Goal: Task Accomplishment & Management: Manage account settings

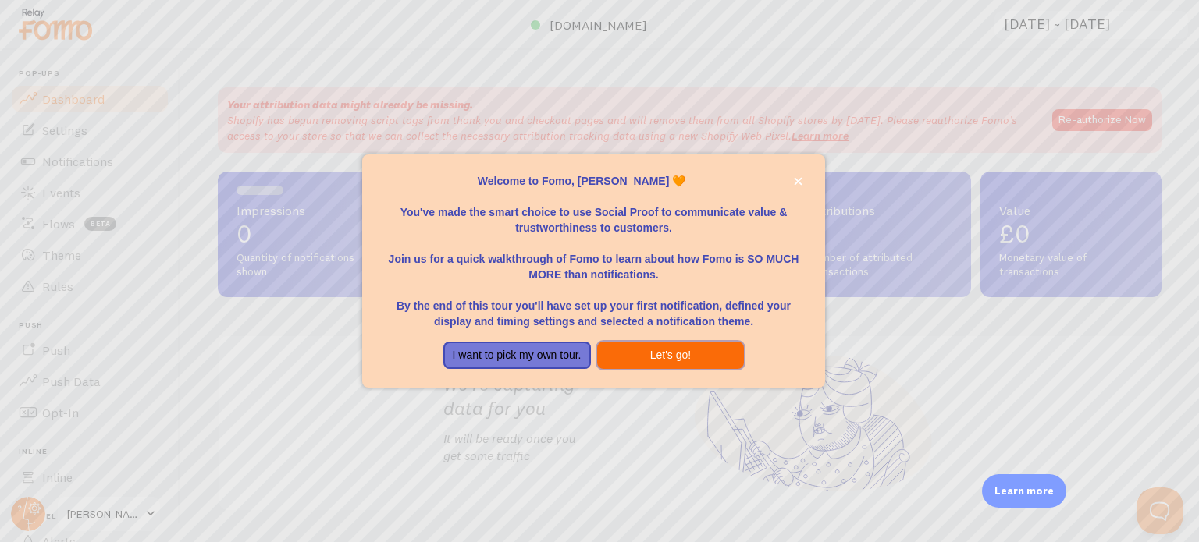
click at [635, 351] on button "Let's go!" at bounding box center [671, 356] width 148 height 28
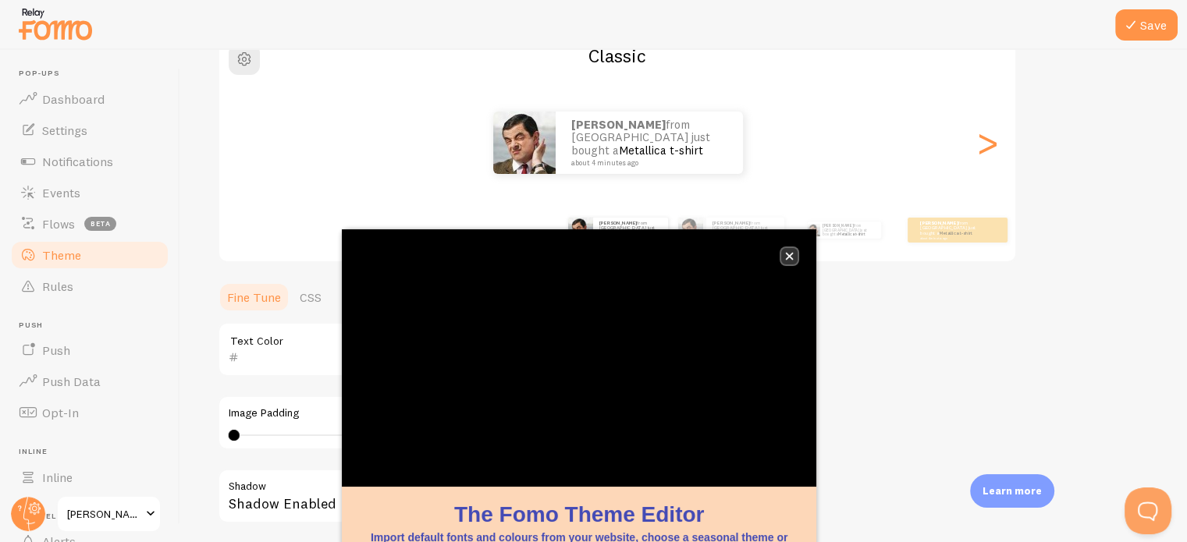
click at [794, 255] on button "close," at bounding box center [789, 256] width 16 height 16
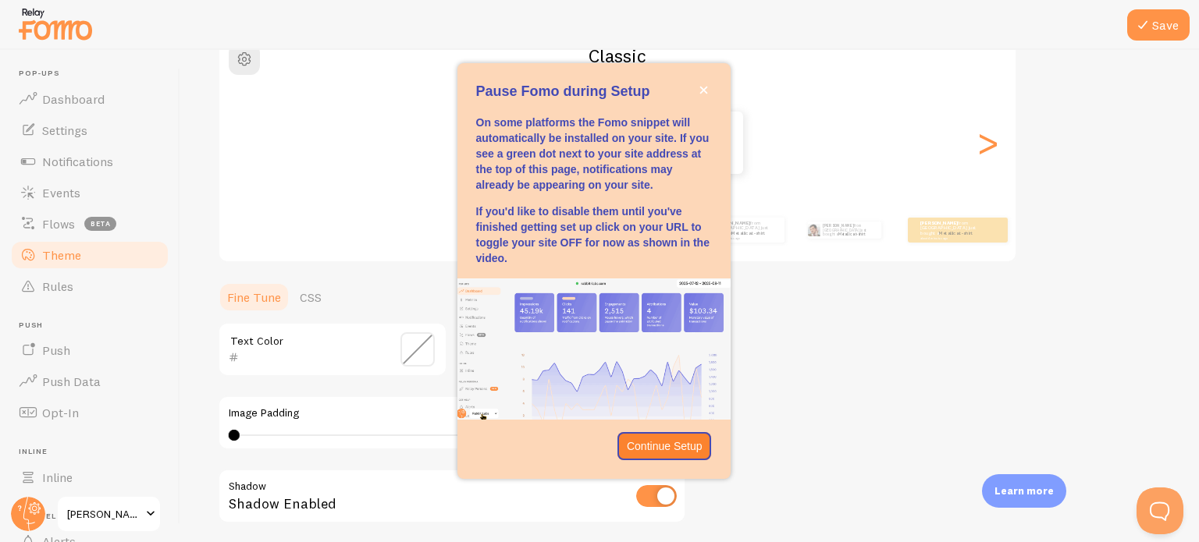
click at [711, 98] on p "Pause Fomo during Setup" at bounding box center [594, 92] width 236 height 20
click at [709, 94] on button "close," at bounding box center [703, 90] width 16 height 16
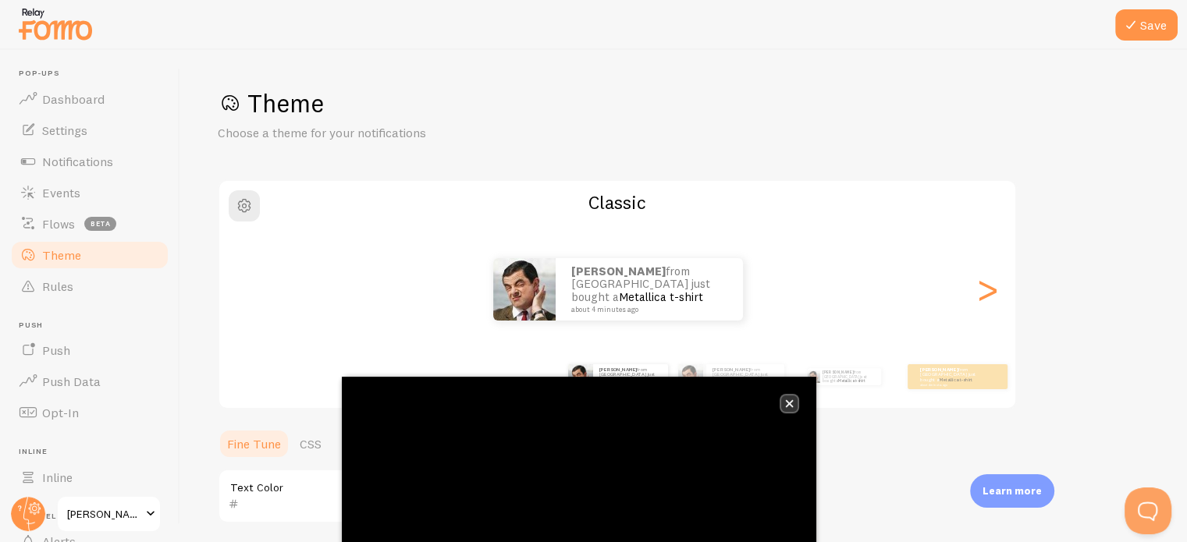
click at [787, 403] on icon "close," at bounding box center [789, 404] width 9 height 9
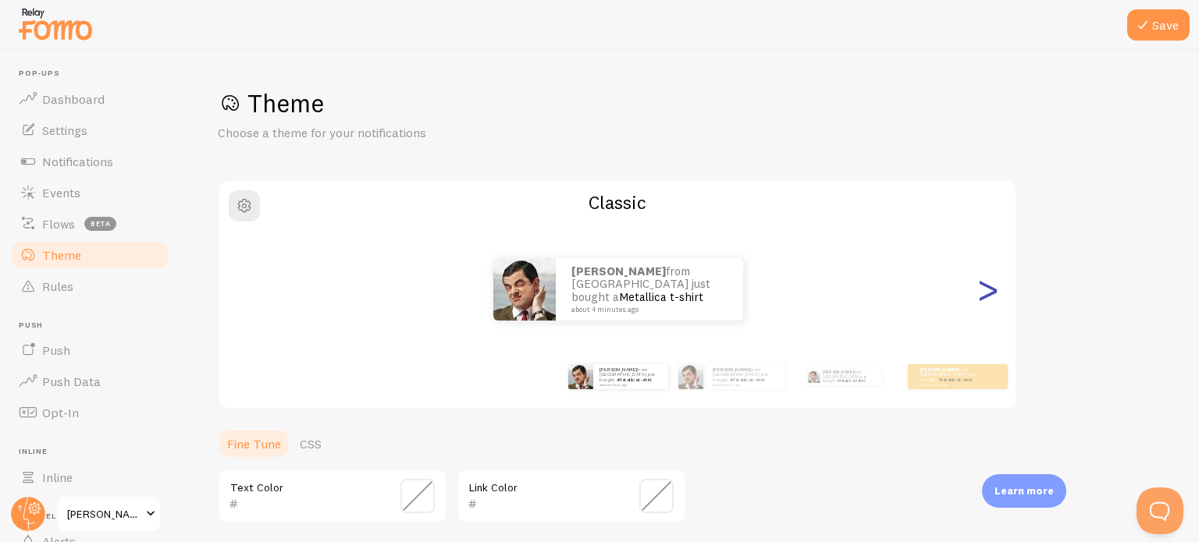
click at [983, 288] on div ">" at bounding box center [987, 289] width 19 height 112
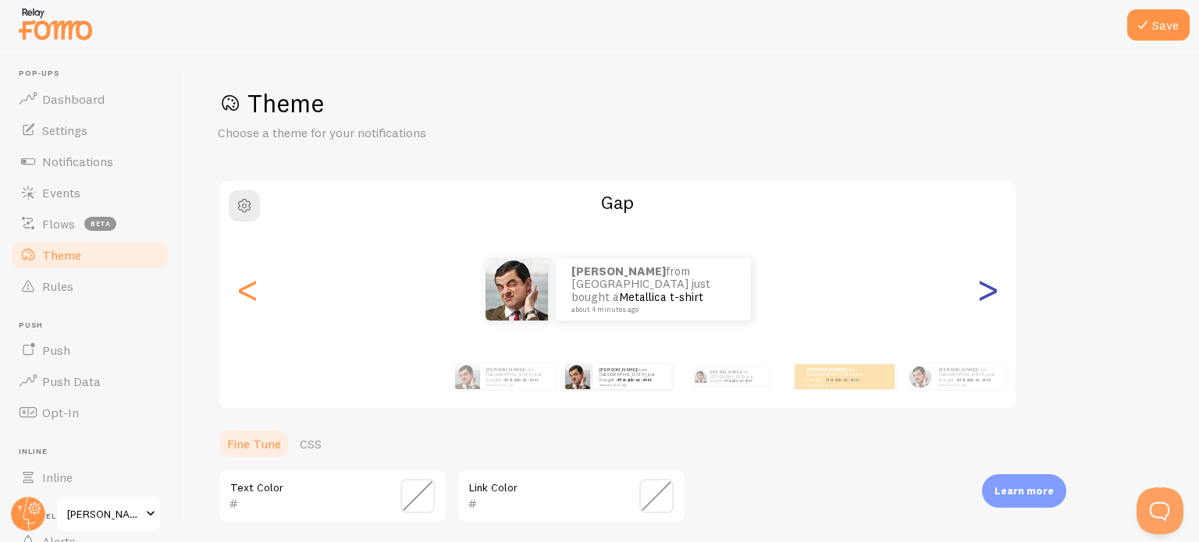
click at [983, 288] on div ">" at bounding box center [987, 289] width 19 height 112
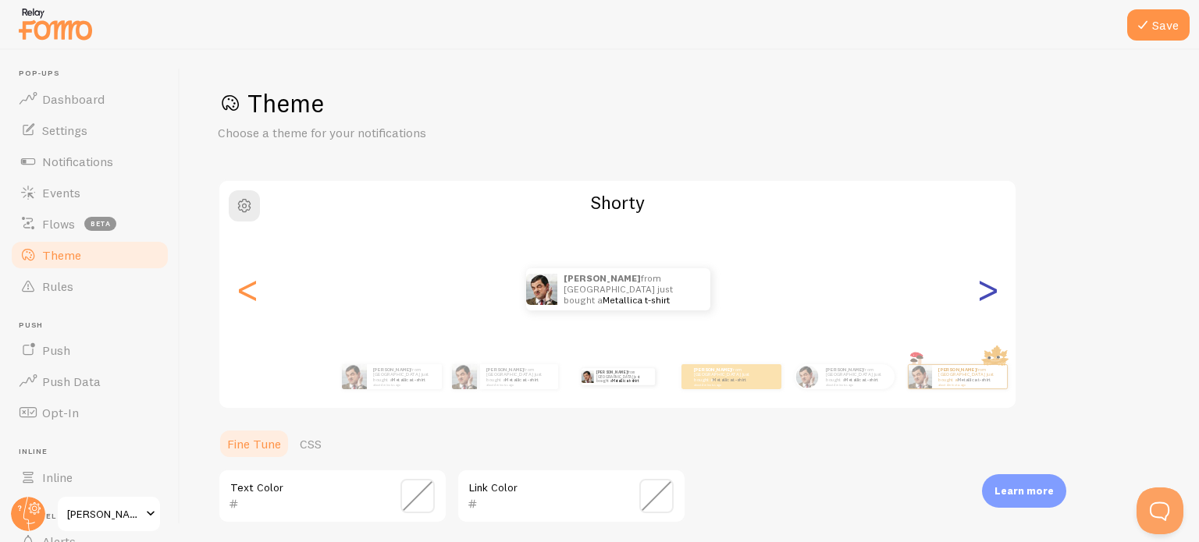
click at [983, 288] on div ">" at bounding box center [987, 289] width 19 height 112
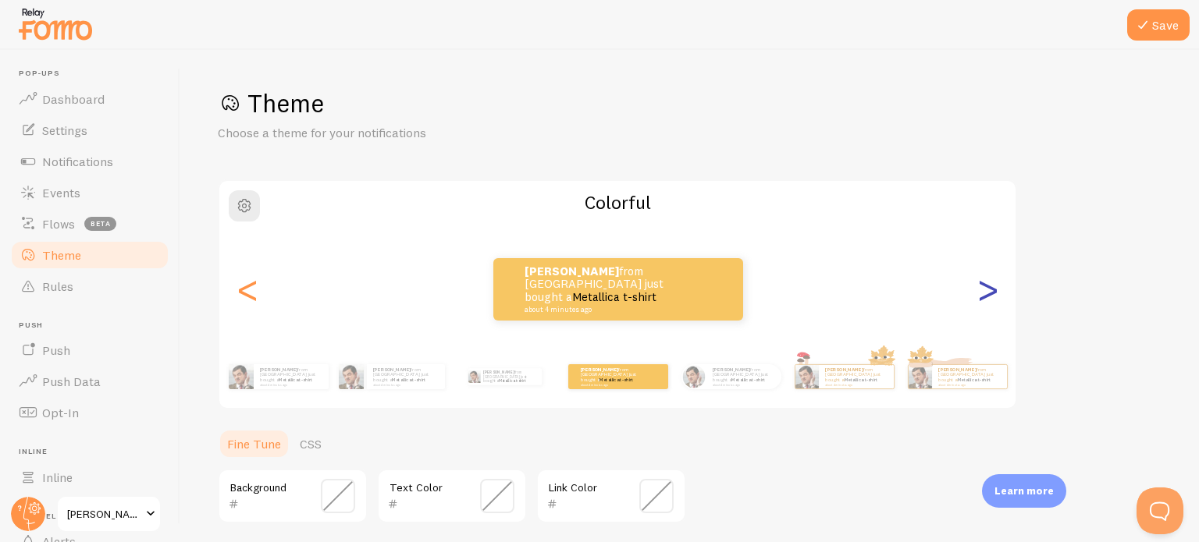
click at [983, 288] on div ">" at bounding box center [987, 289] width 19 height 112
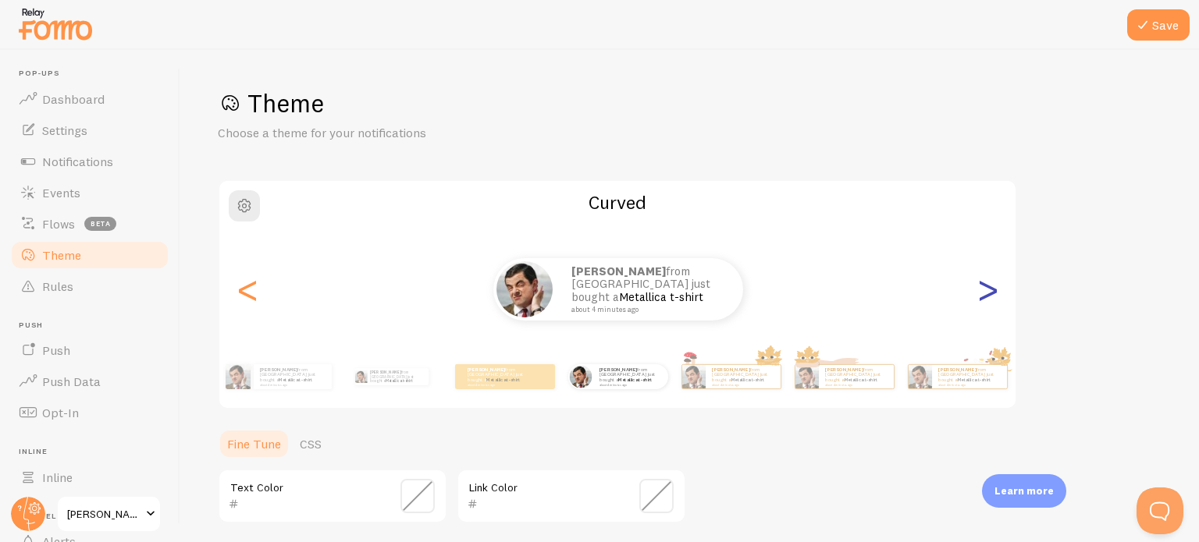
click at [983, 286] on div ">" at bounding box center [987, 289] width 19 height 112
type input "0"
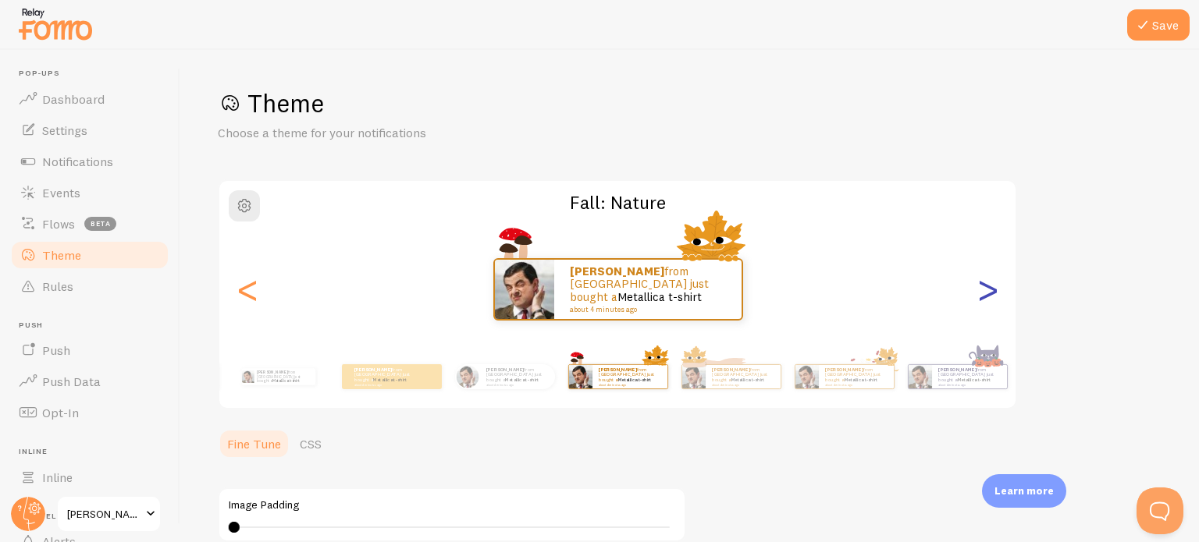
click at [983, 286] on div ">" at bounding box center [987, 289] width 19 height 112
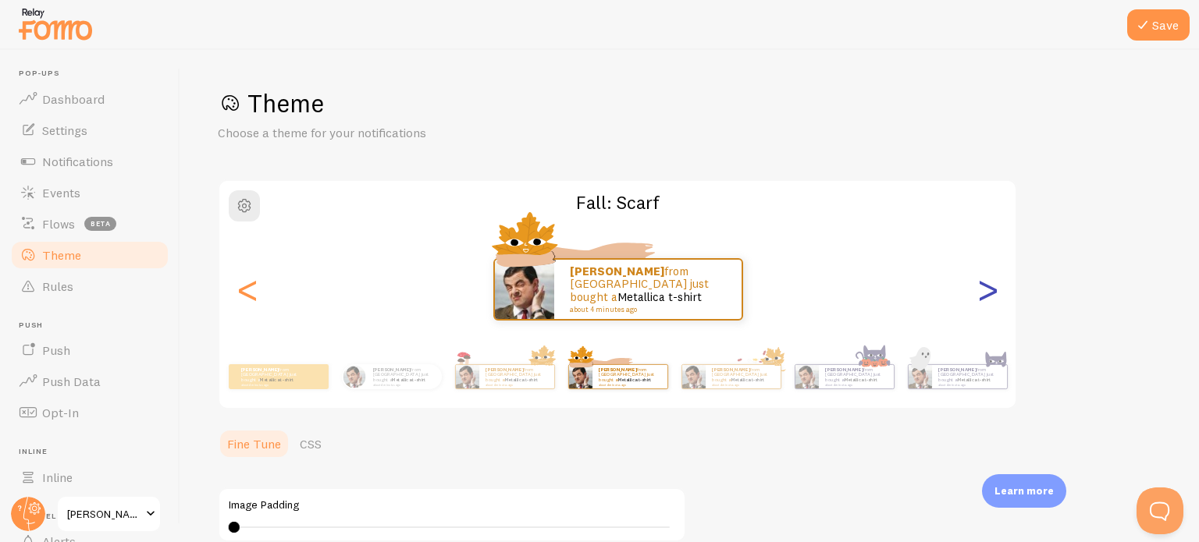
click at [983, 286] on div ">" at bounding box center [987, 289] width 19 height 112
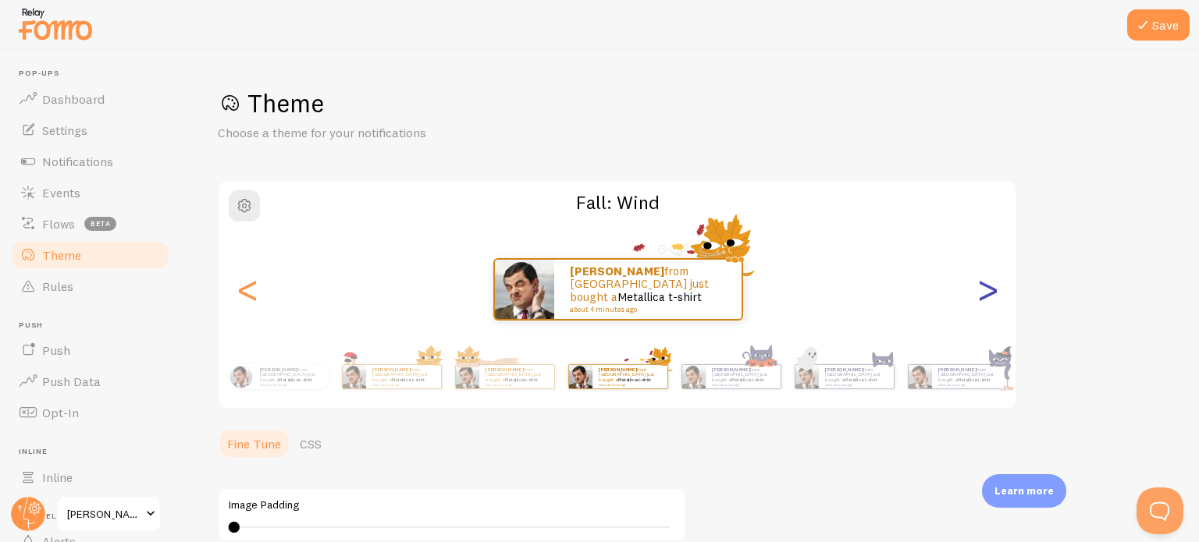
click at [983, 286] on div ">" at bounding box center [987, 289] width 19 height 112
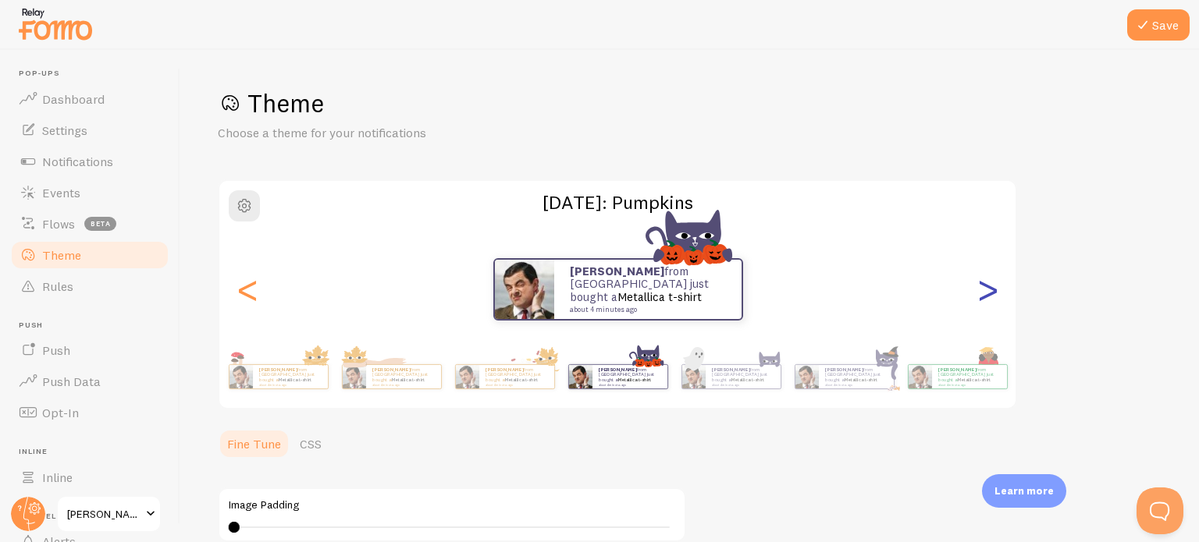
click at [983, 286] on div ">" at bounding box center [987, 289] width 19 height 112
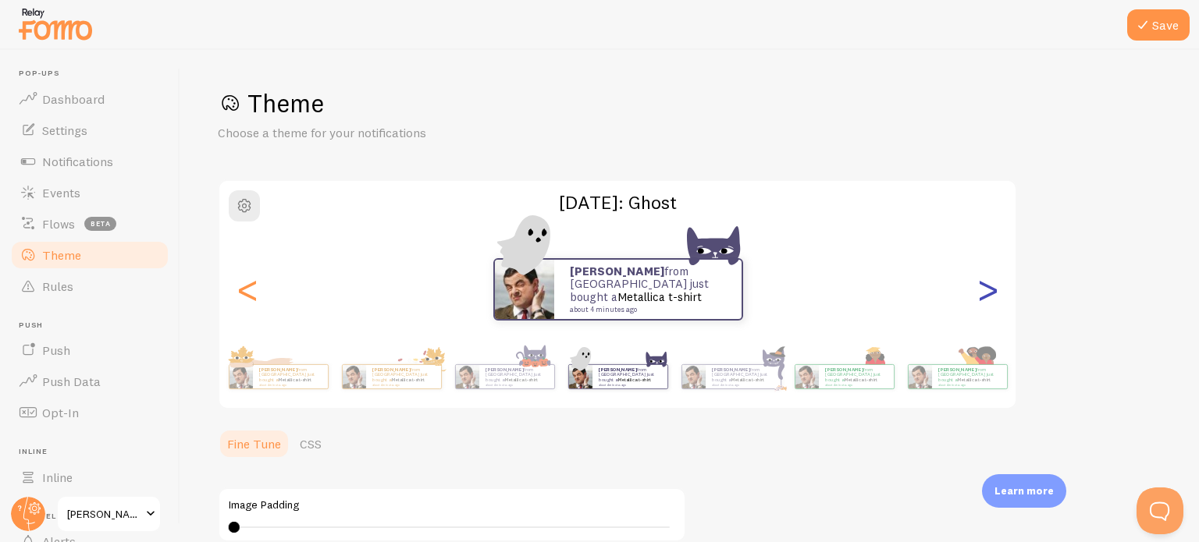
click at [983, 286] on div ">" at bounding box center [987, 289] width 19 height 112
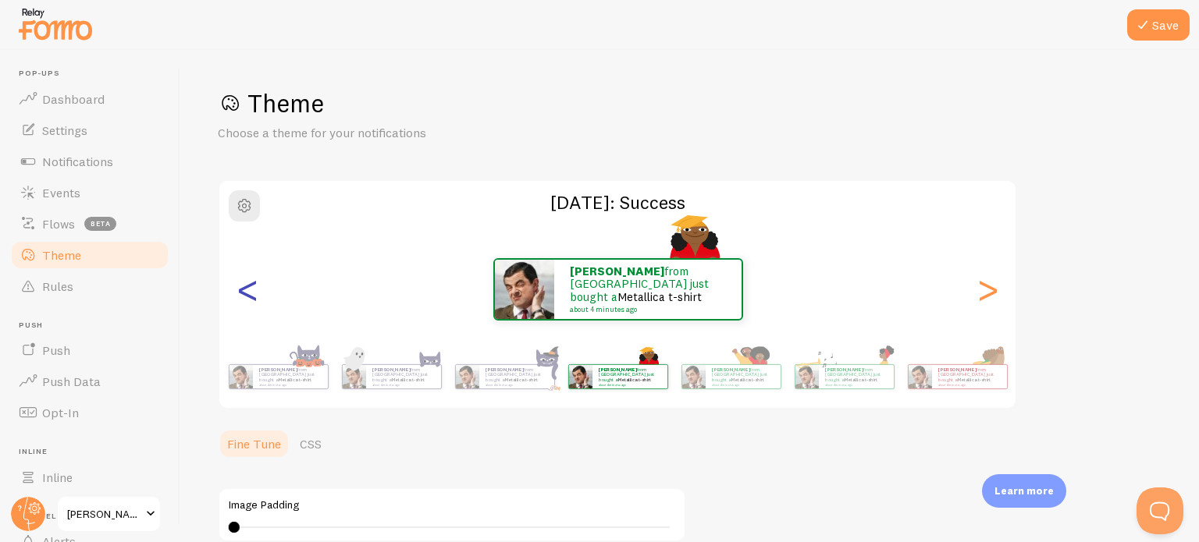
click at [241, 287] on div "<" at bounding box center [247, 289] width 19 height 112
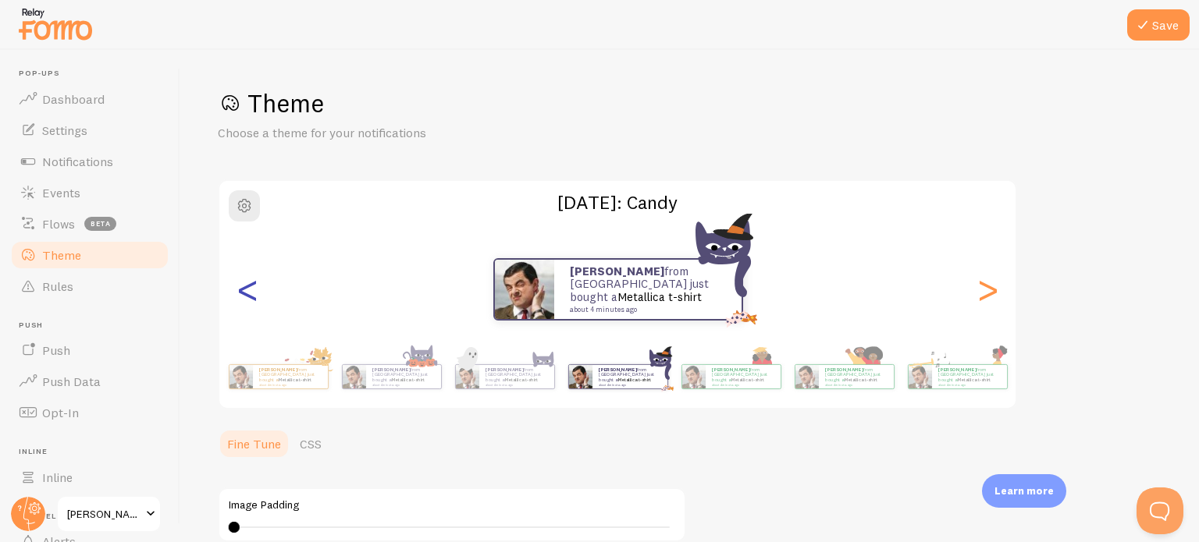
click at [241, 287] on div "<" at bounding box center [247, 289] width 19 height 112
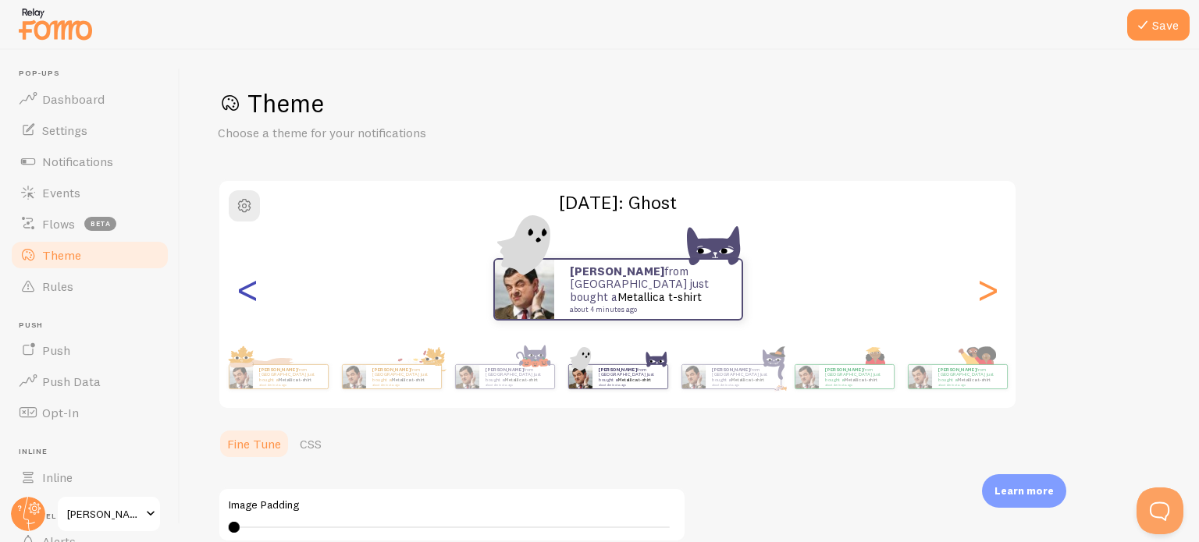
click at [241, 287] on div "<" at bounding box center [247, 289] width 19 height 112
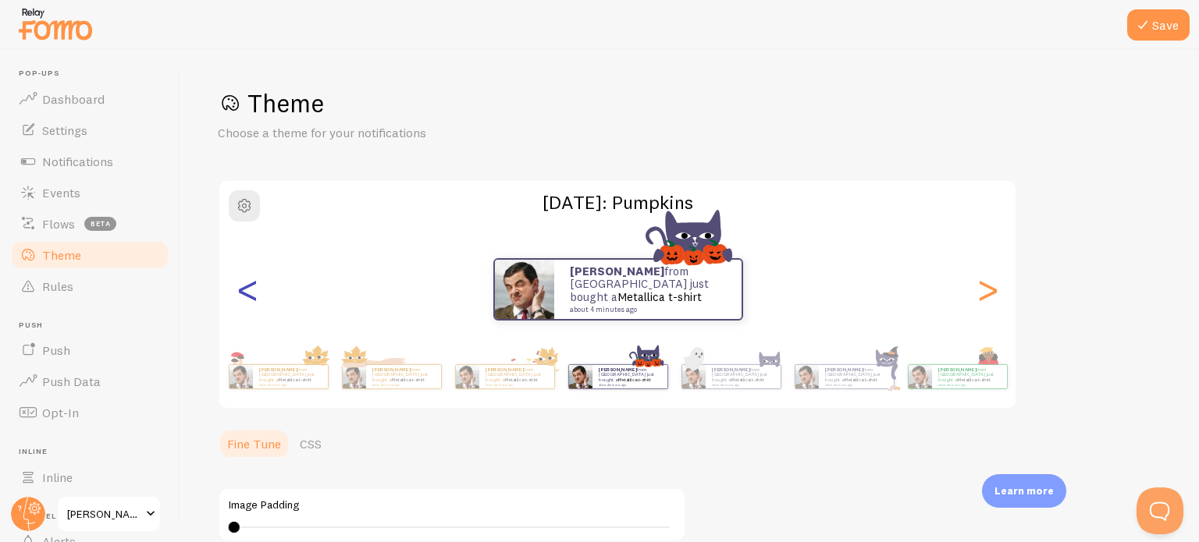
click at [241, 287] on div "<" at bounding box center [247, 289] width 19 height 112
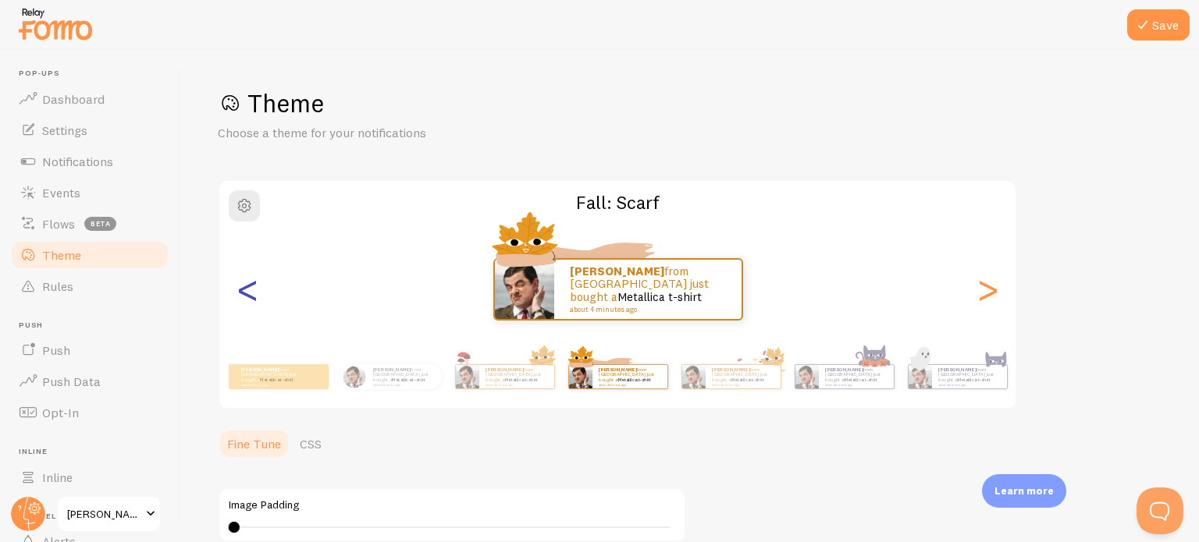
click at [241, 287] on div "<" at bounding box center [247, 289] width 19 height 112
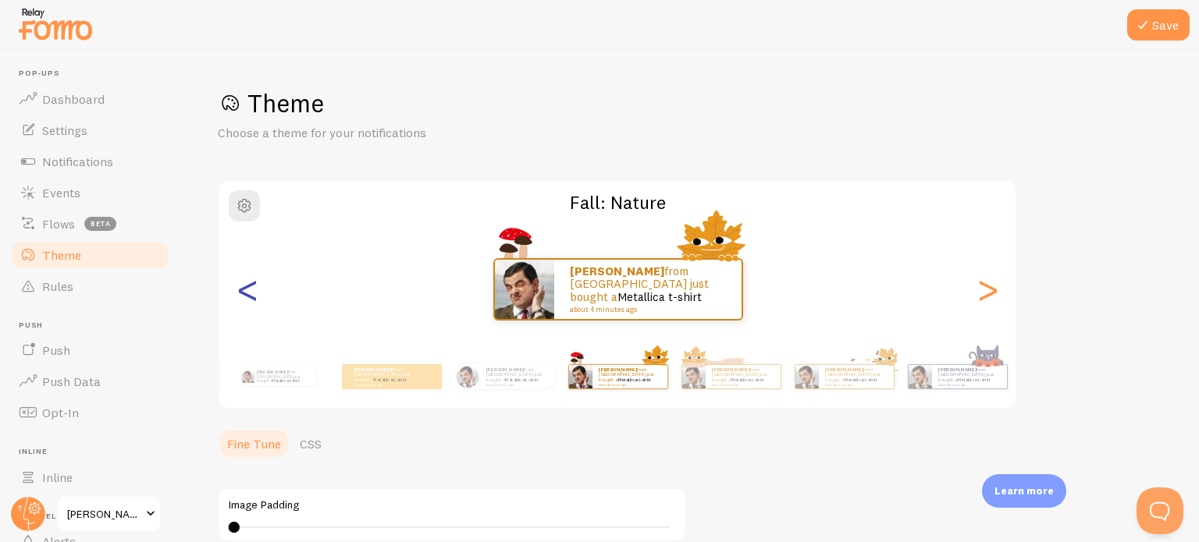
click at [241, 287] on div "<" at bounding box center [247, 289] width 19 height 112
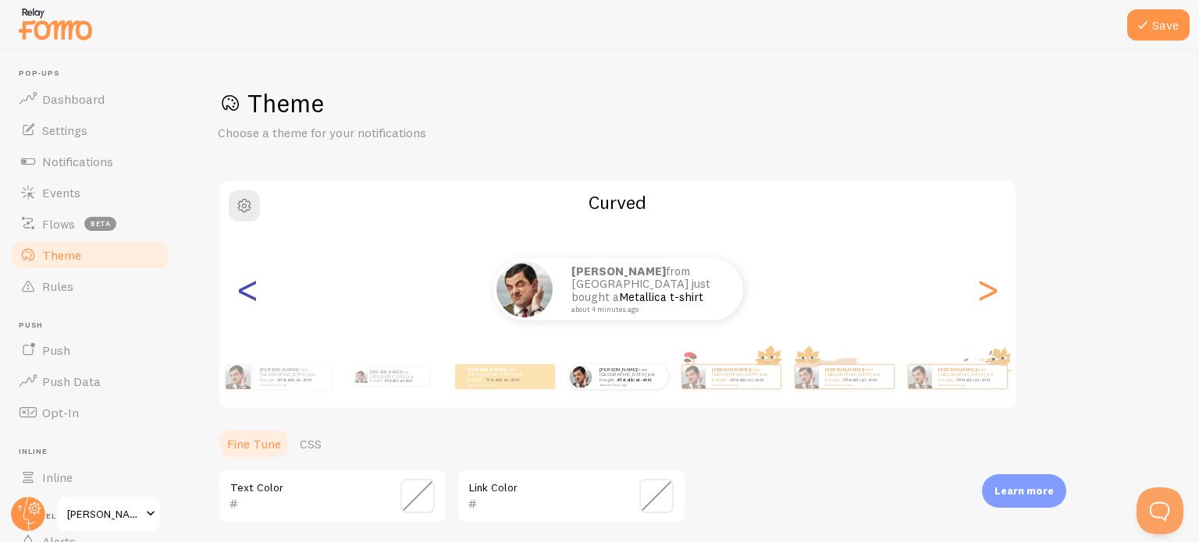
click at [241, 287] on div "<" at bounding box center [247, 289] width 19 height 112
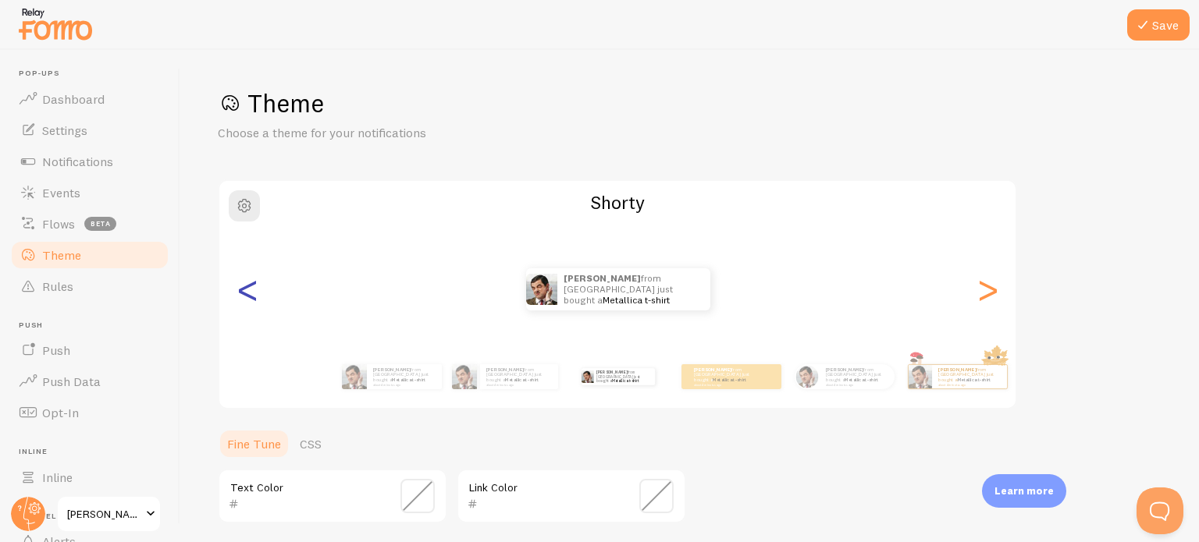
click at [241, 287] on div "<" at bounding box center [247, 289] width 19 height 112
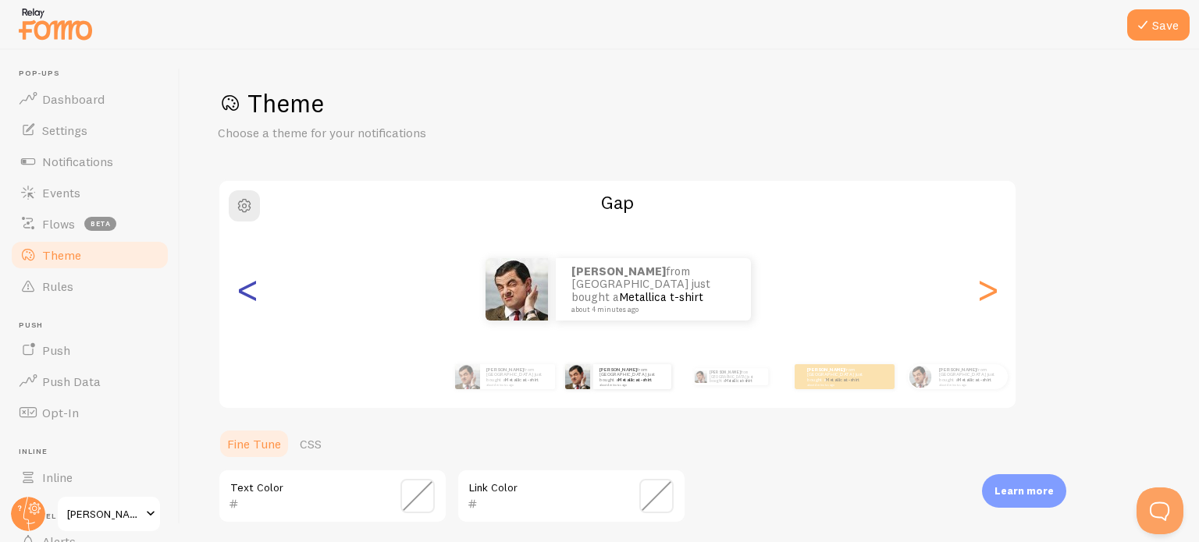
click at [241, 287] on div "<" at bounding box center [247, 289] width 19 height 112
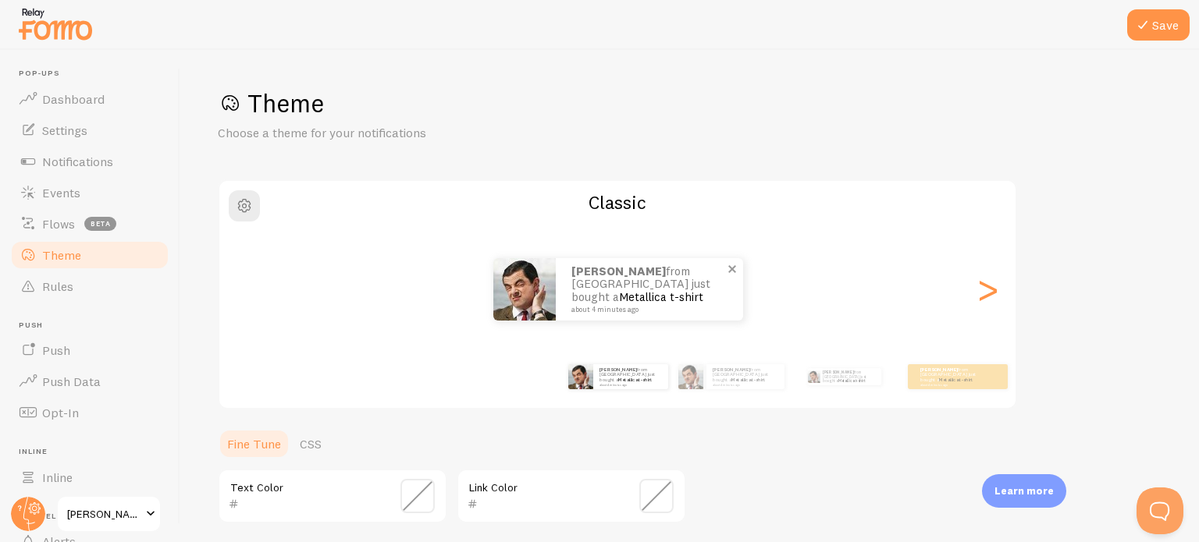
click at [655, 306] on small "about 4 minutes ago" at bounding box center [646, 310] width 151 height 8
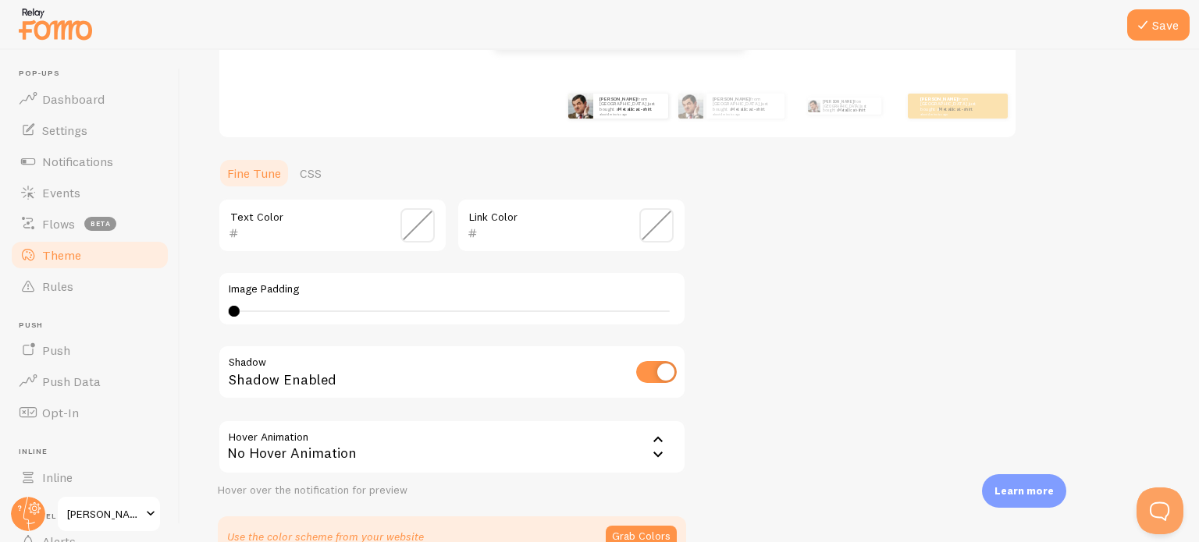
scroll to position [278, 0]
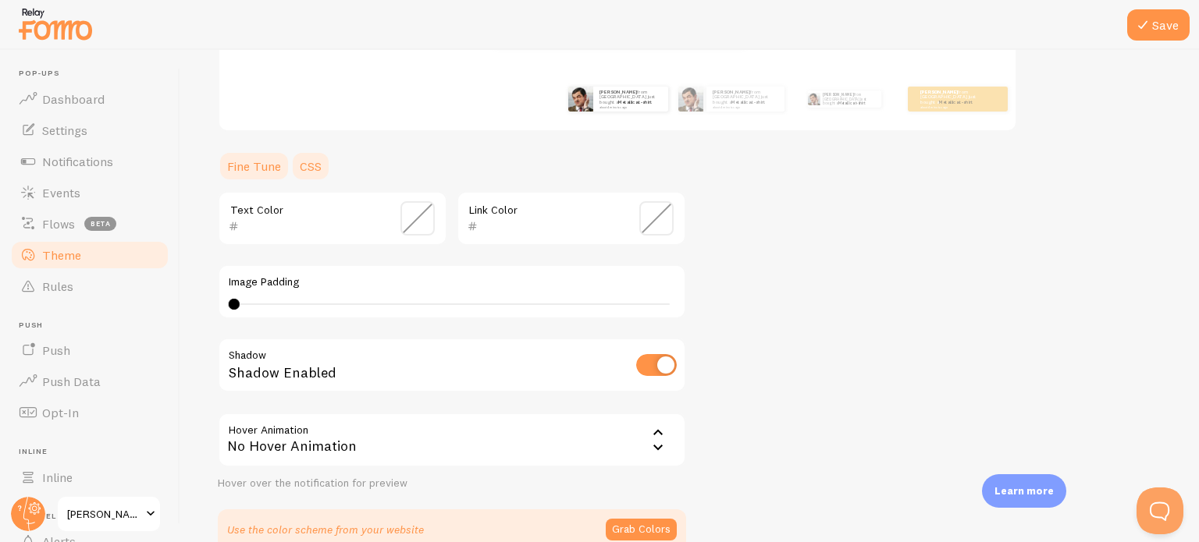
click at [309, 165] on link "CSS" at bounding box center [310, 166] width 41 height 31
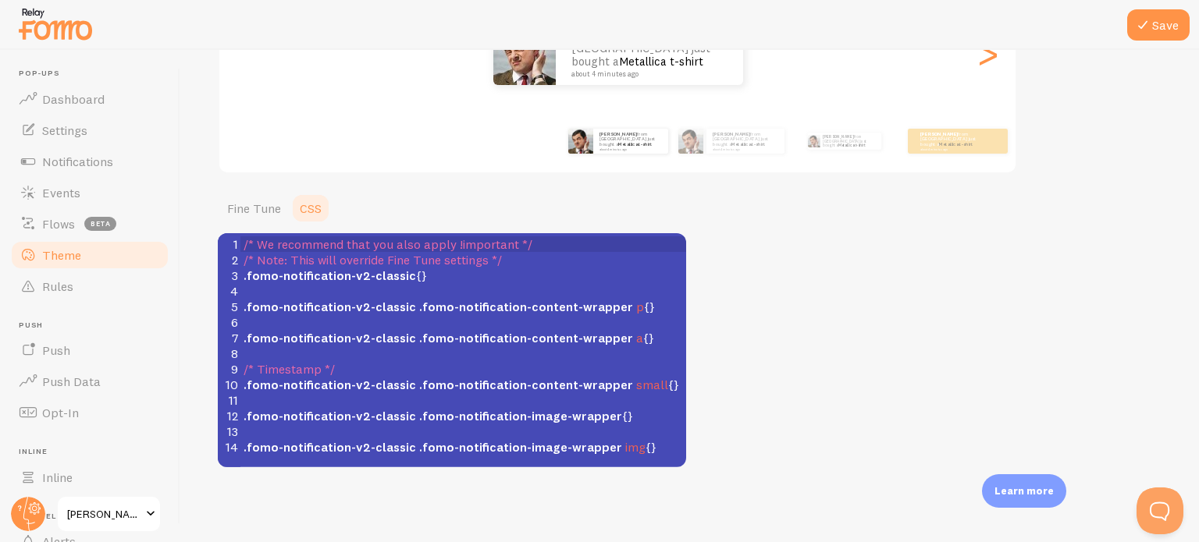
scroll to position [234, 0]
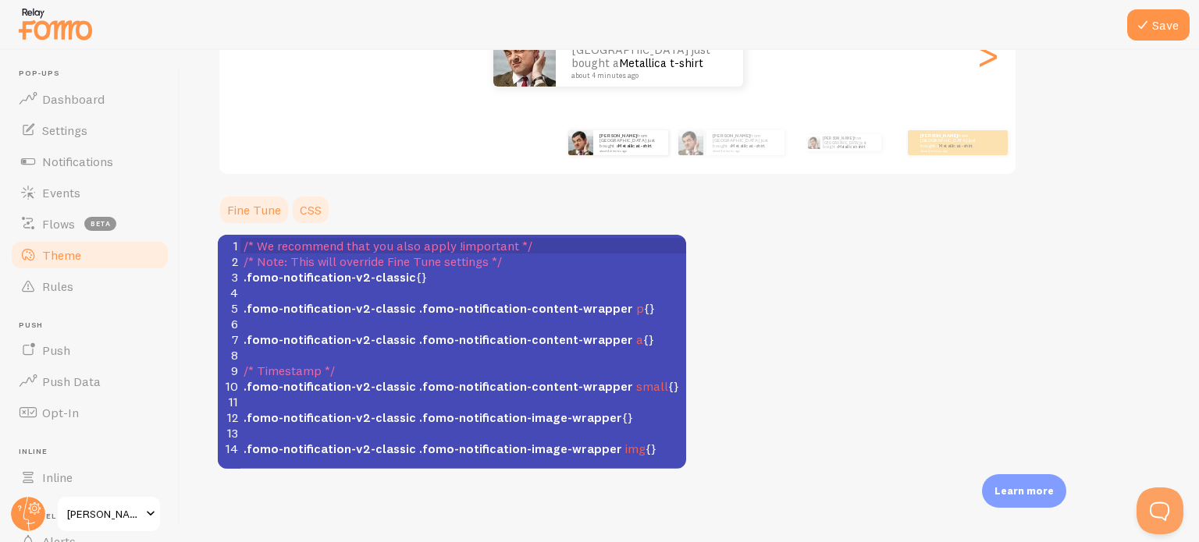
click at [262, 205] on link "Fine Tune" at bounding box center [254, 209] width 73 height 31
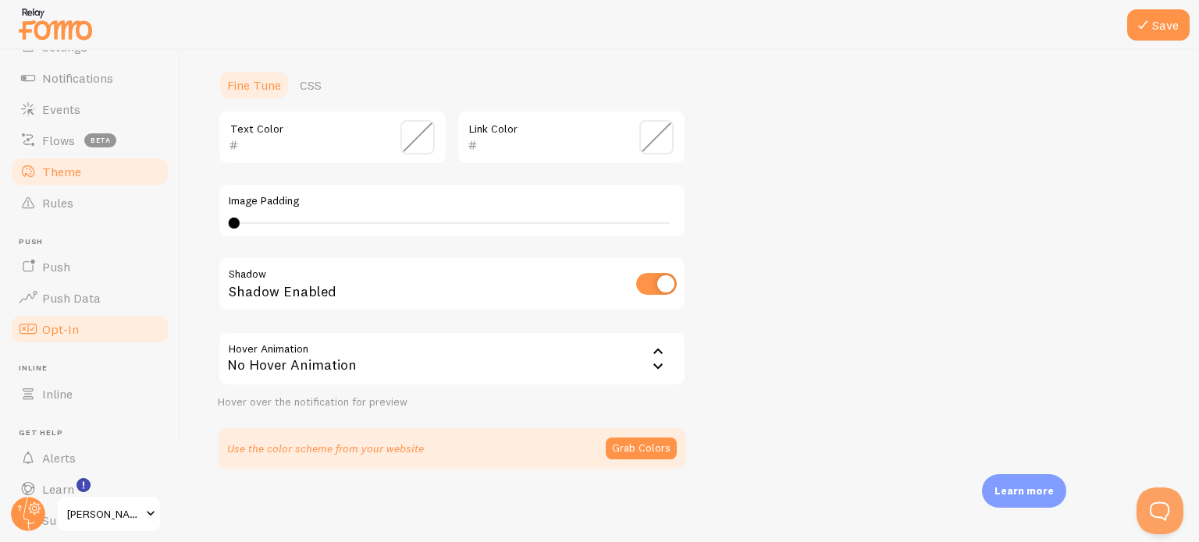
scroll to position [84, 0]
click at [64, 255] on link "Push" at bounding box center [89, 266] width 161 height 31
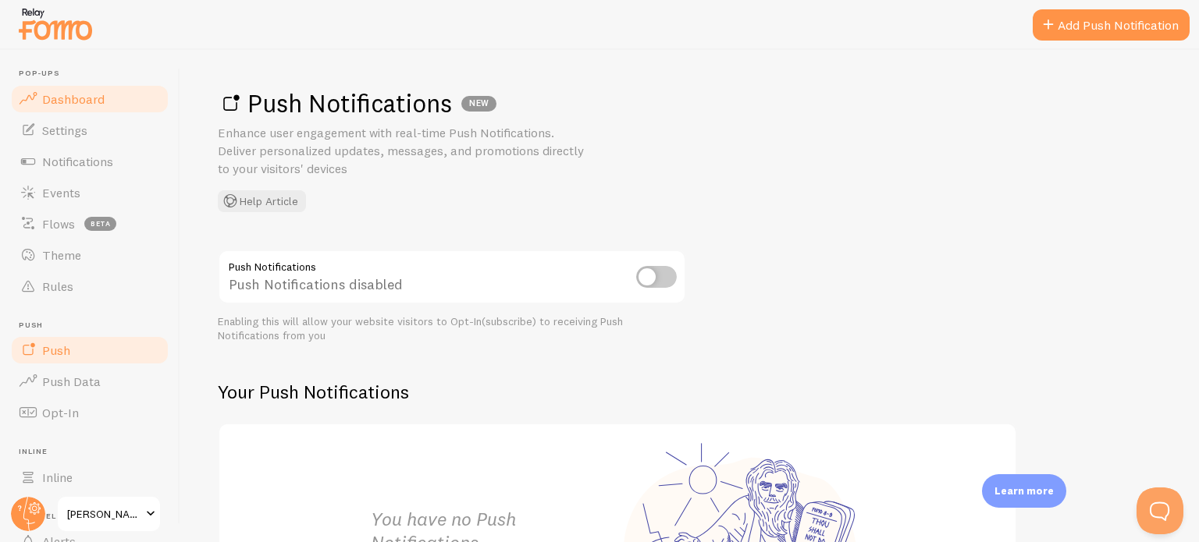
click at [83, 105] on span "Dashboard" at bounding box center [73, 99] width 62 height 16
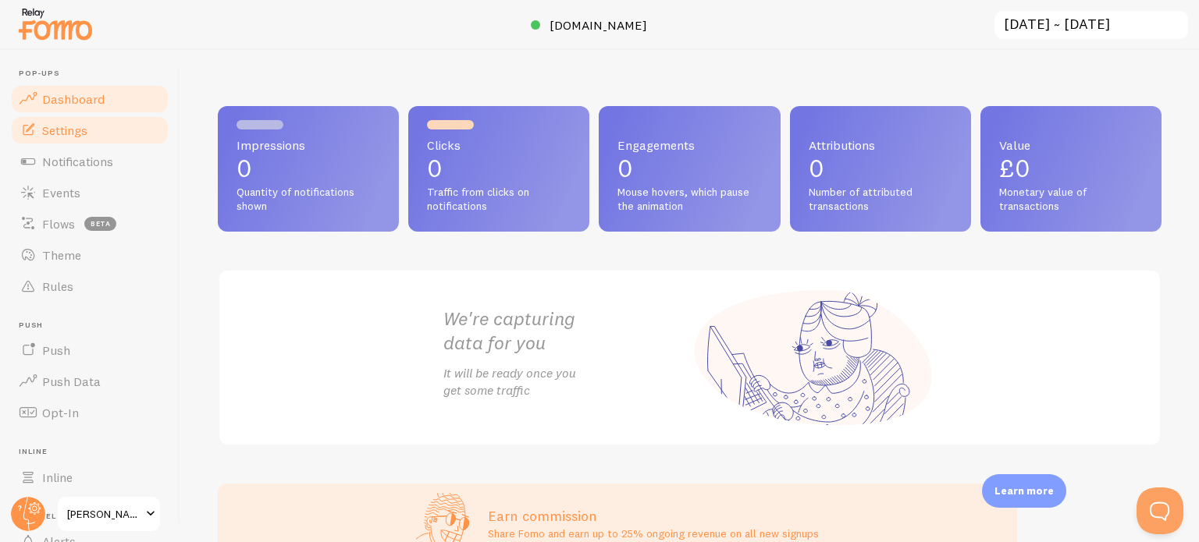
click at [84, 134] on span "Settings" at bounding box center [64, 131] width 45 height 16
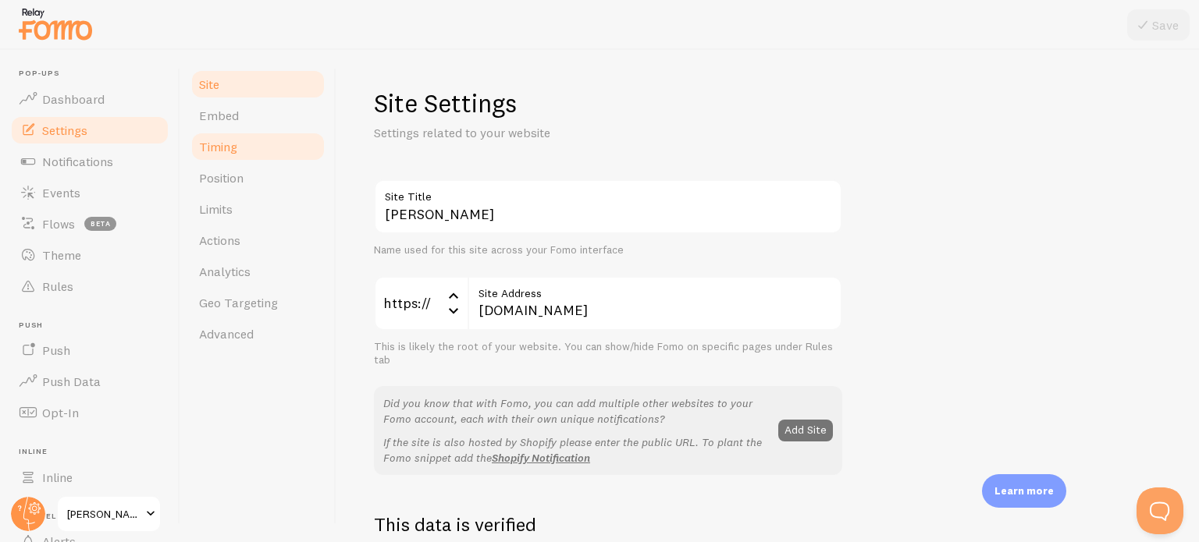
click at [241, 151] on link "Timing" at bounding box center [258, 146] width 137 height 31
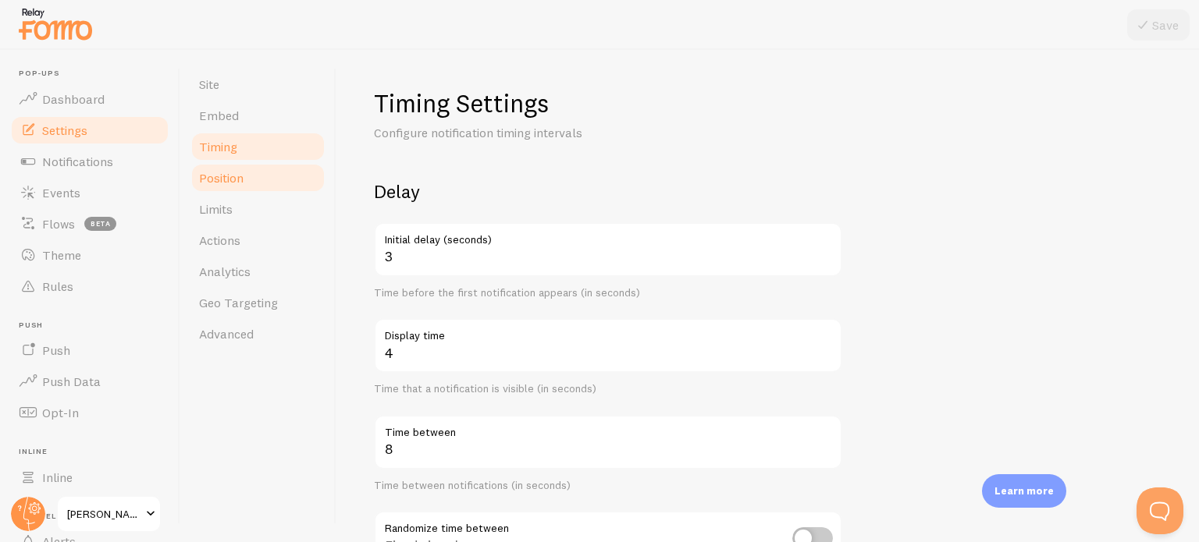
click at [241, 185] on span "Position" at bounding box center [221, 178] width 44 height 16
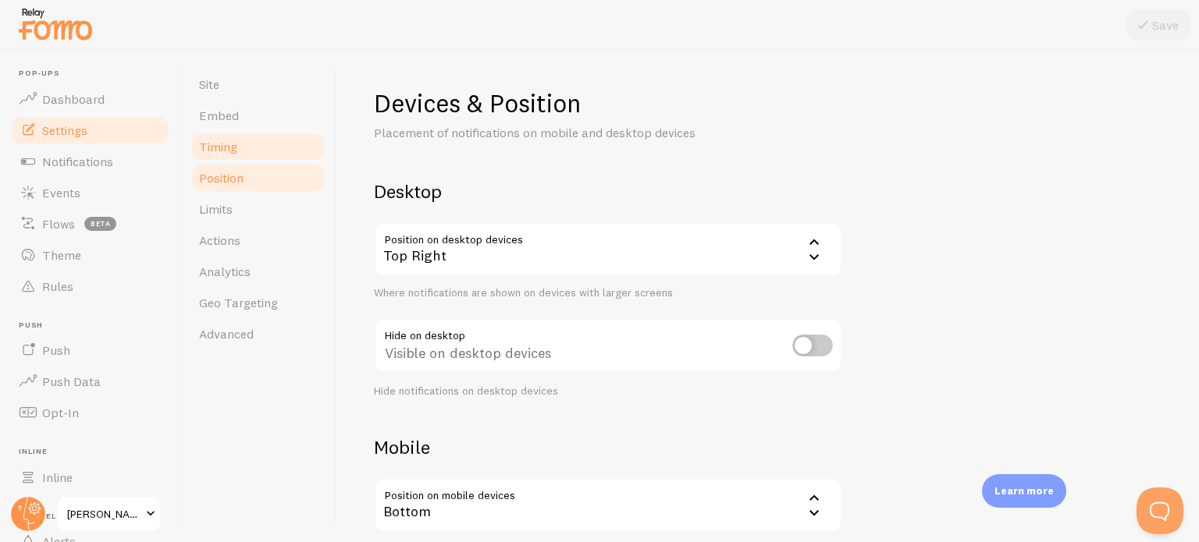
click at [241, 151] on link "Timing" at bounding box center [258, 146] width 137 height 31
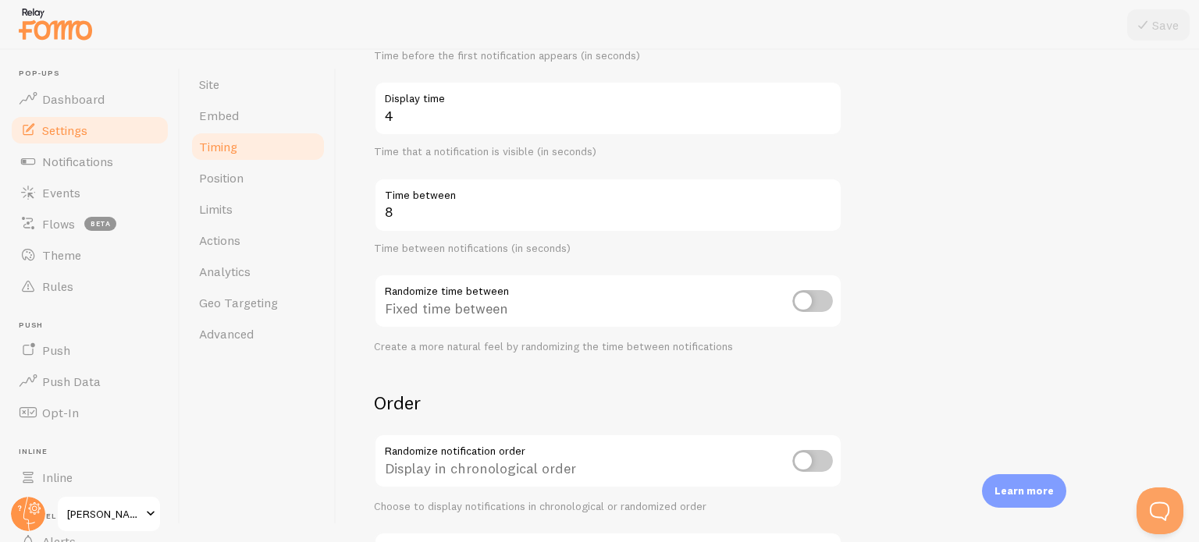
scroll to position [373, 0]
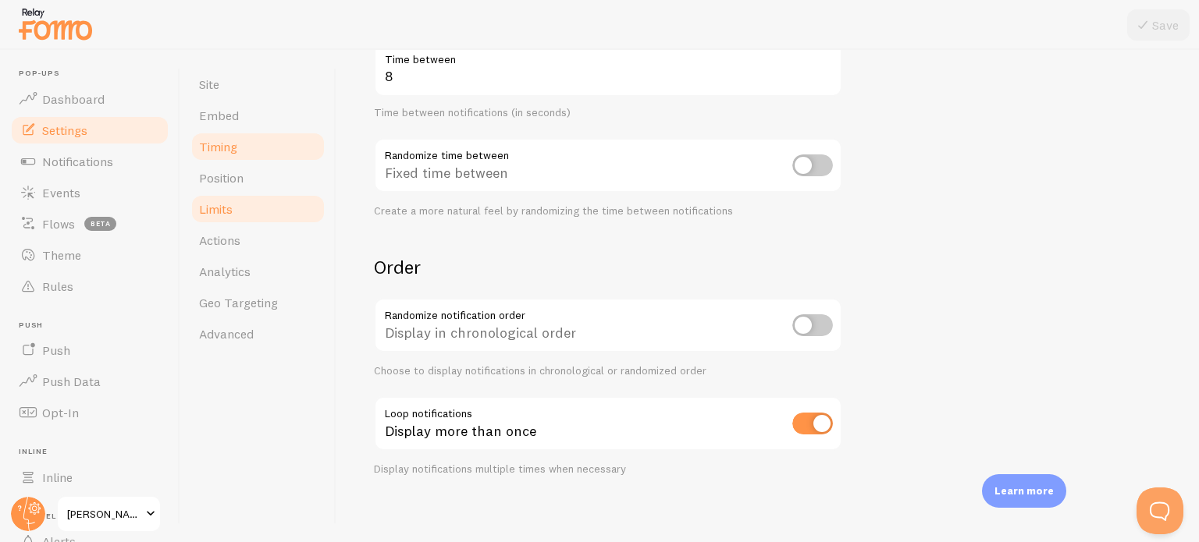
click at [276, 212] on link "Limits" at bounding box center [258, 209] width 137 height 31
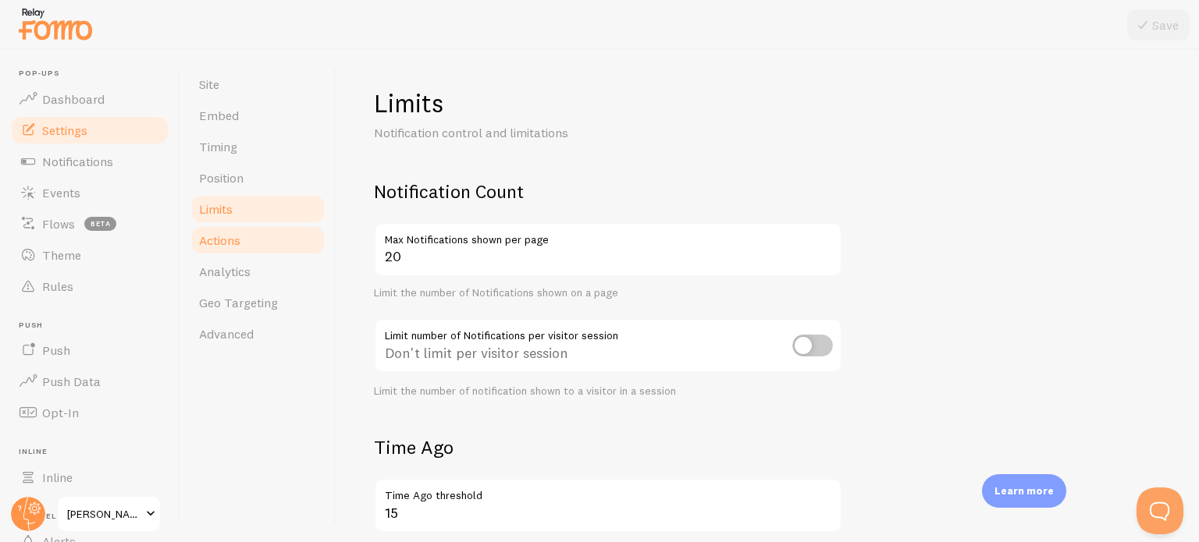
click at [262, 247] on link "Actions" at bounding box center [258, 240] width 137 height 31
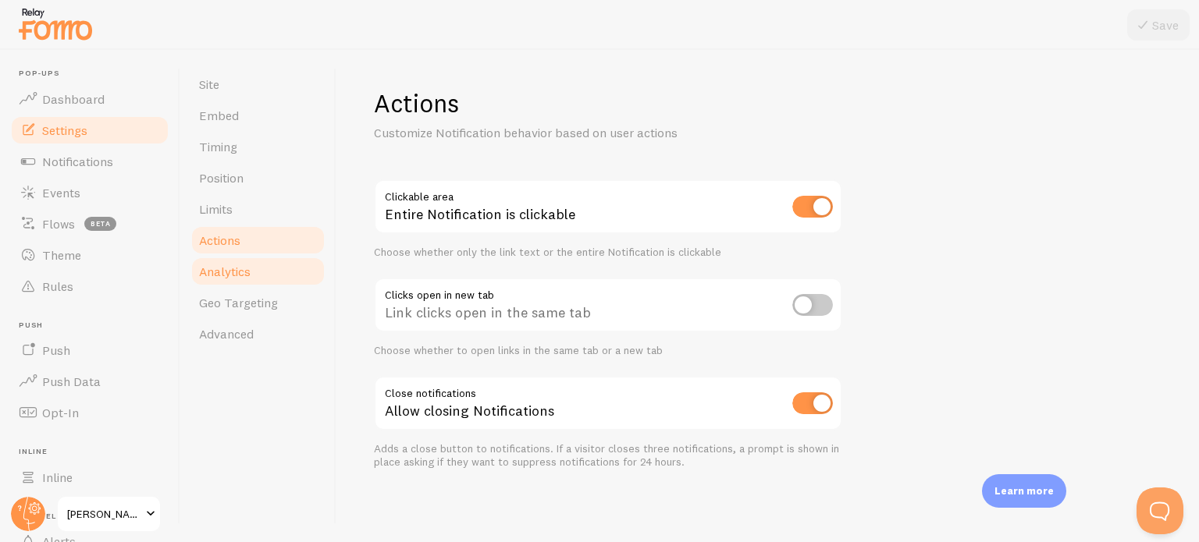
click at [254, 283] on link "Analytics" at bounding box center [258, 271] width 137 height 31
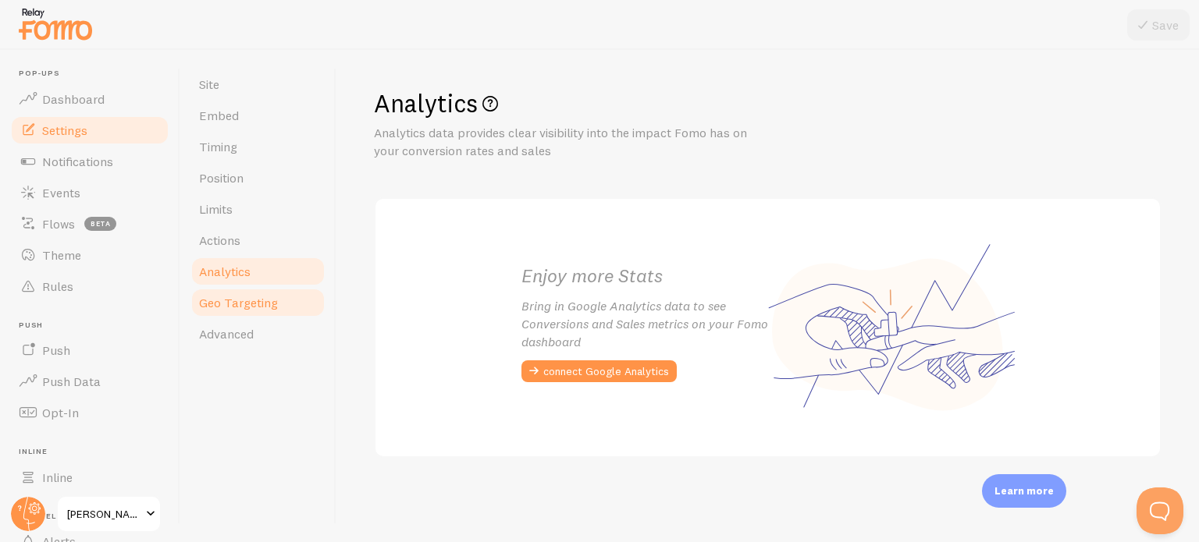
click at [251, 311] on link "Geo Targeting" at bounding box center [258, 302] width 137 height 31
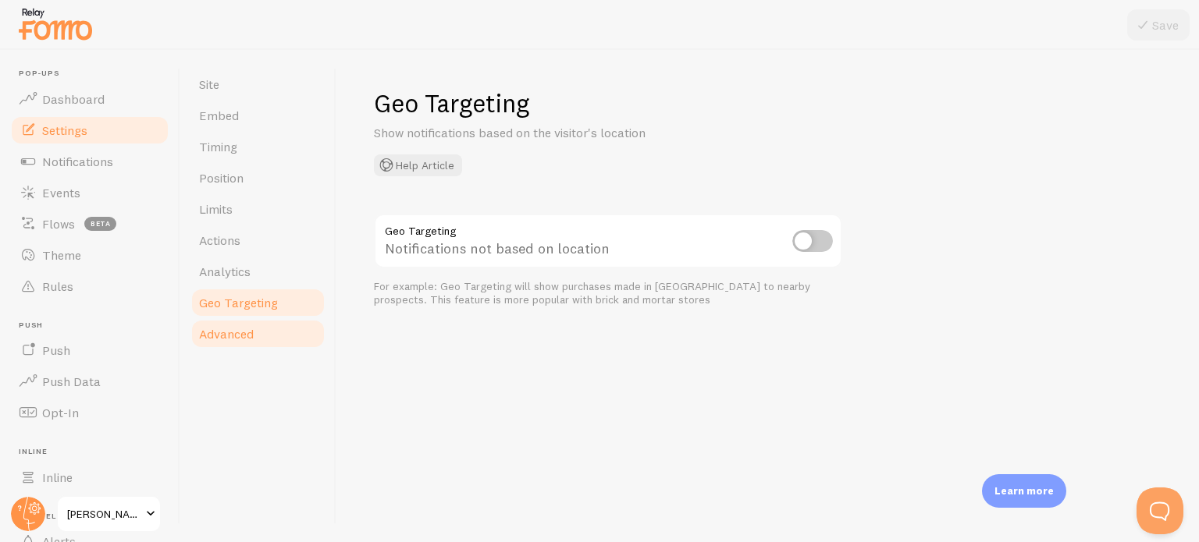
click at [241, 340] on span "Advanced" at bounding box center [226, 334] width 55 height 16
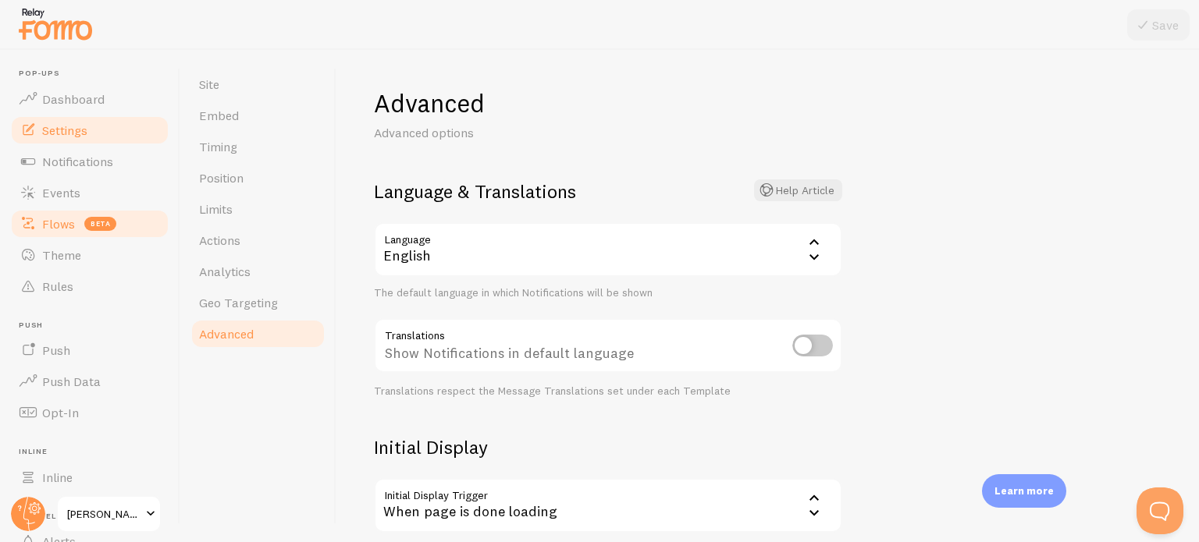
click at [64, 221] on span "Flows" at bounding box center [58, 224] width 33 height 16
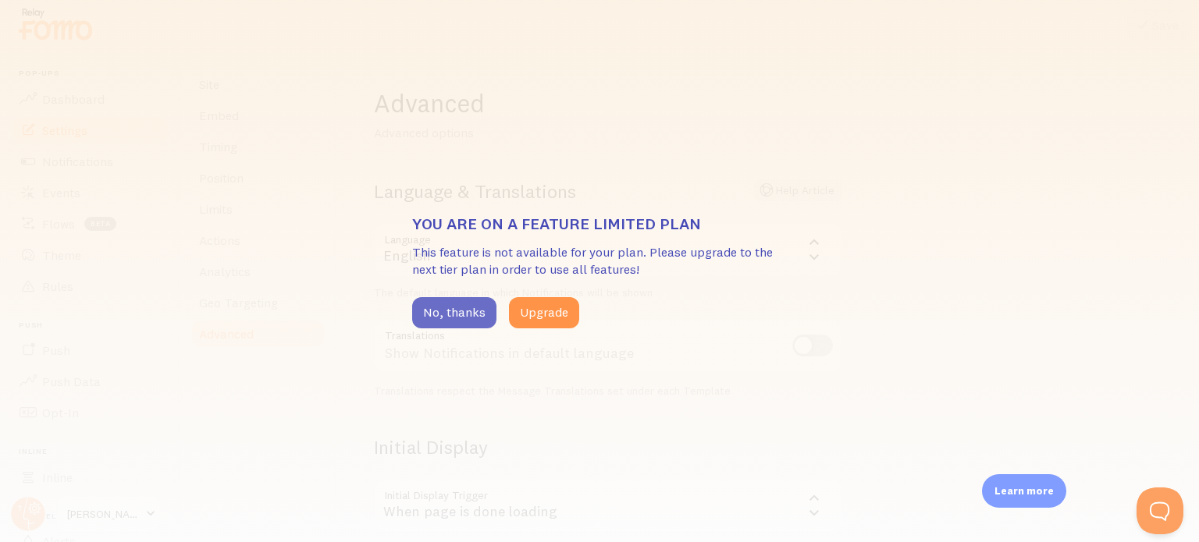
click at [461, 319] on button "No, thanks" at bounding box center [454, 312] width 84 height 31
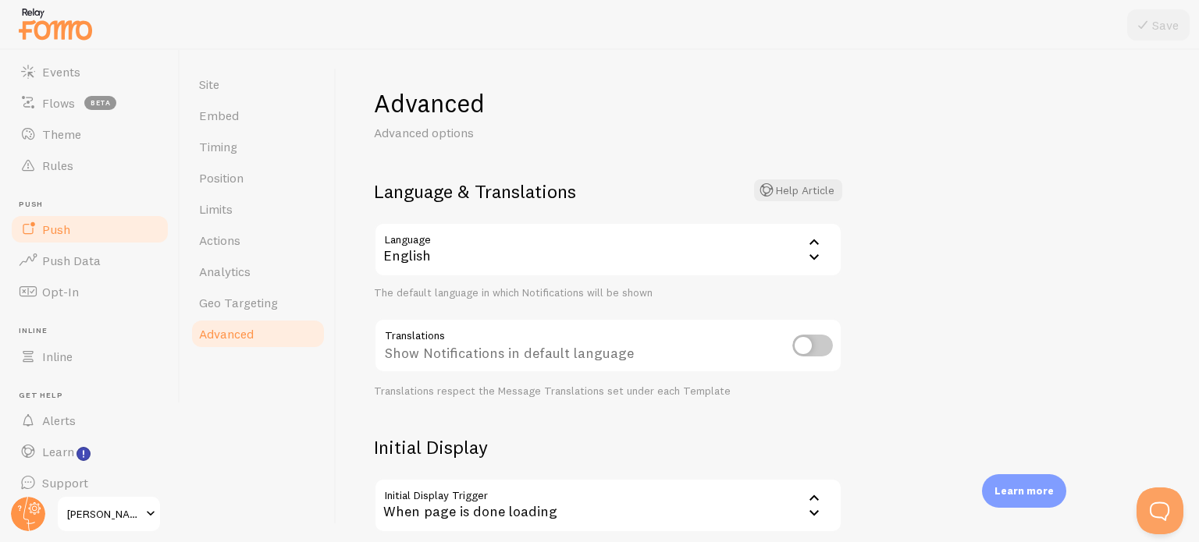
scroll to position [116, 0]
click at [95, 343] on li "Inline Inline" at bounding box center [89, 354] width 161 height 46
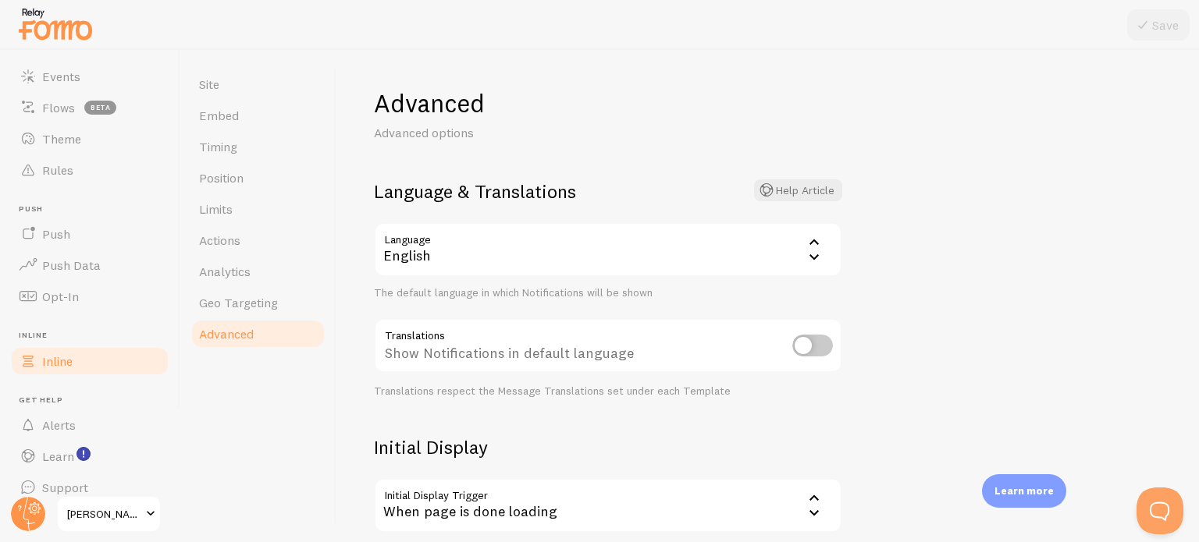
click at [81, 354] on link "Inline" at bounding box center [89, 361] width 161 height 31
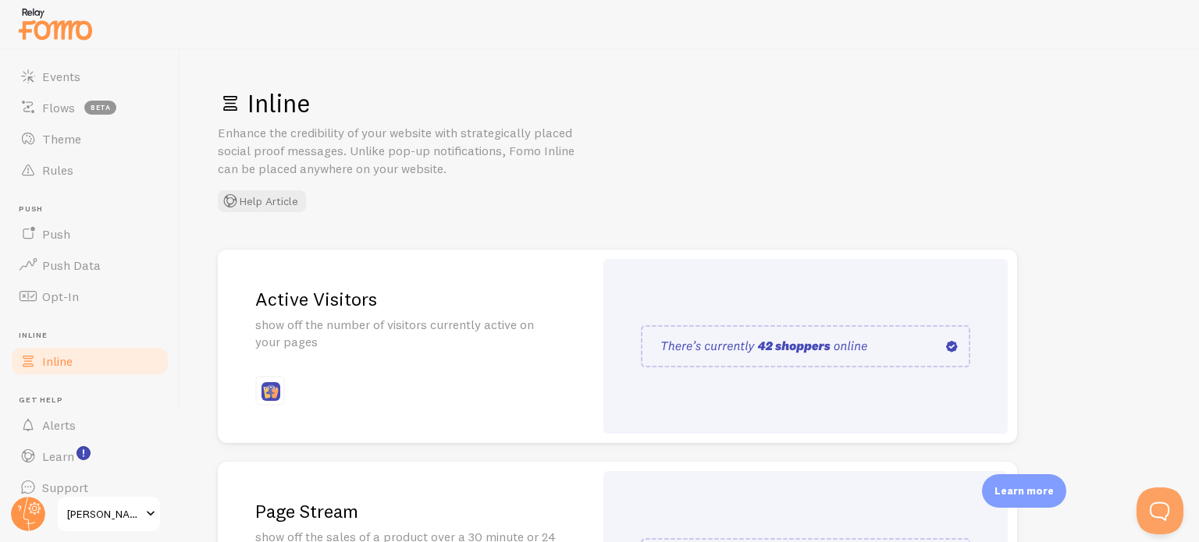
drag, startPoint x: 355, startPoint y: 133, endPoint x: 460, endPoint y: 165, distance: 109.6
click at [460, 165] on p "Enhance the credibility of your website with strategically placed social proof …" at bounding box center [405, 151] width 375 height 54
click at [868, 346] on img at bounding box center [805, 346] width 329 height 42
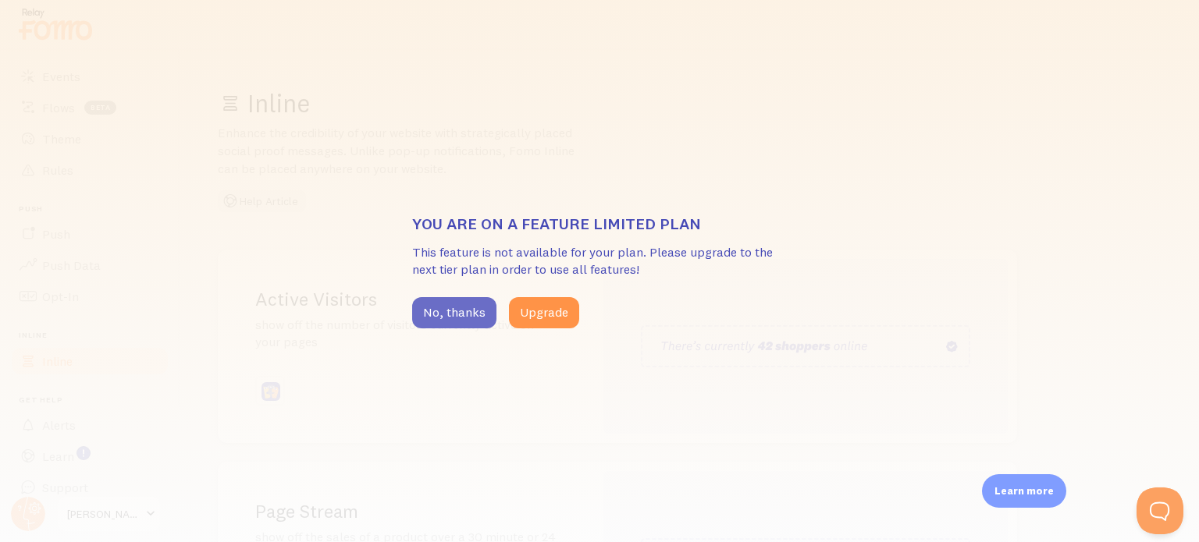
click at [428, 306] on button "No, thanks" at bounding box center [454, 312] width 84 height 31
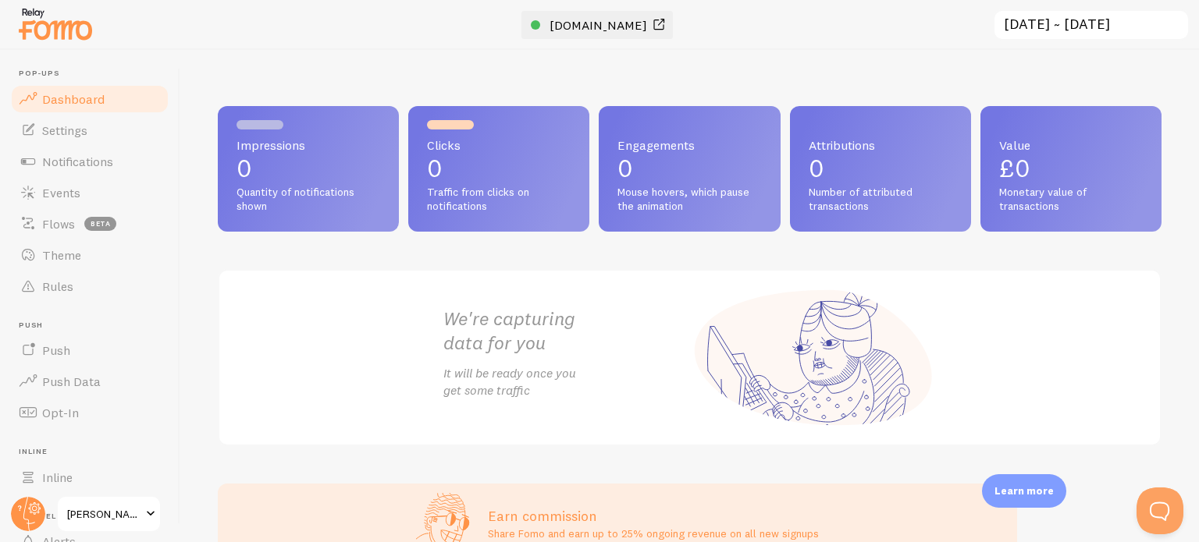
click at [591, 27] on span "[DOMAIN_NAME]" at bounding box center [598, 25] width 98 height 16
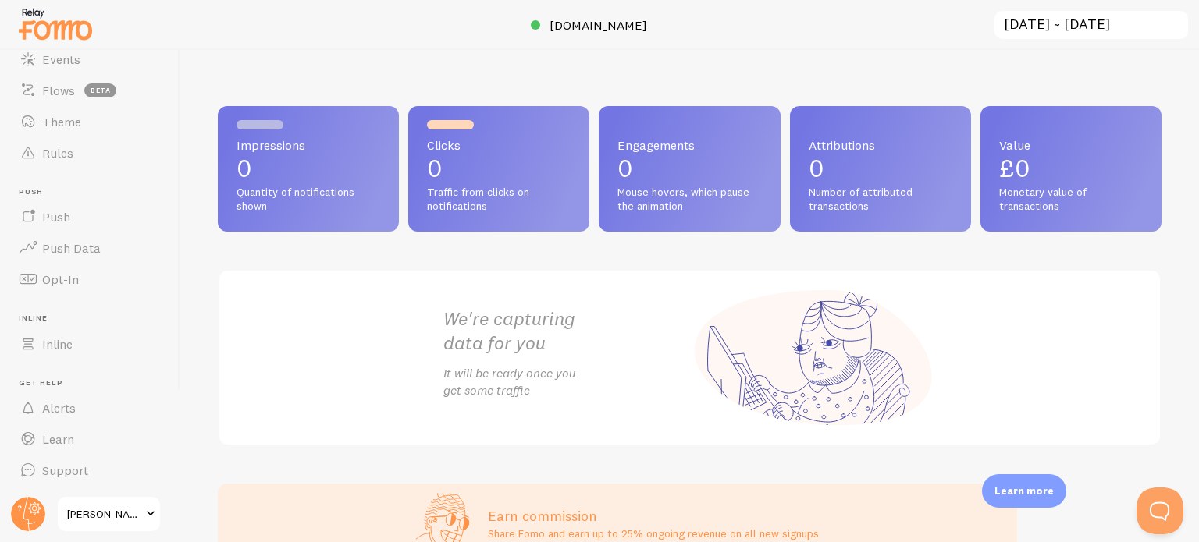
click at [147, 512] on span at bounding box center [150, 514] width 19 height 19
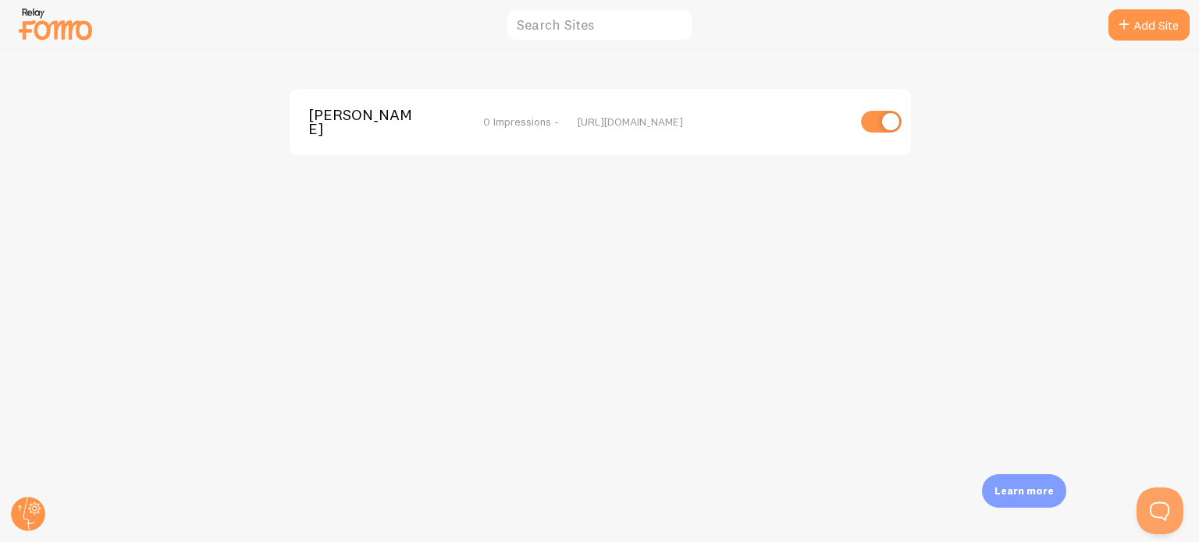
click at [886, 115] on input "checkbox" at bounding box center [881, 122] width 41 height 22
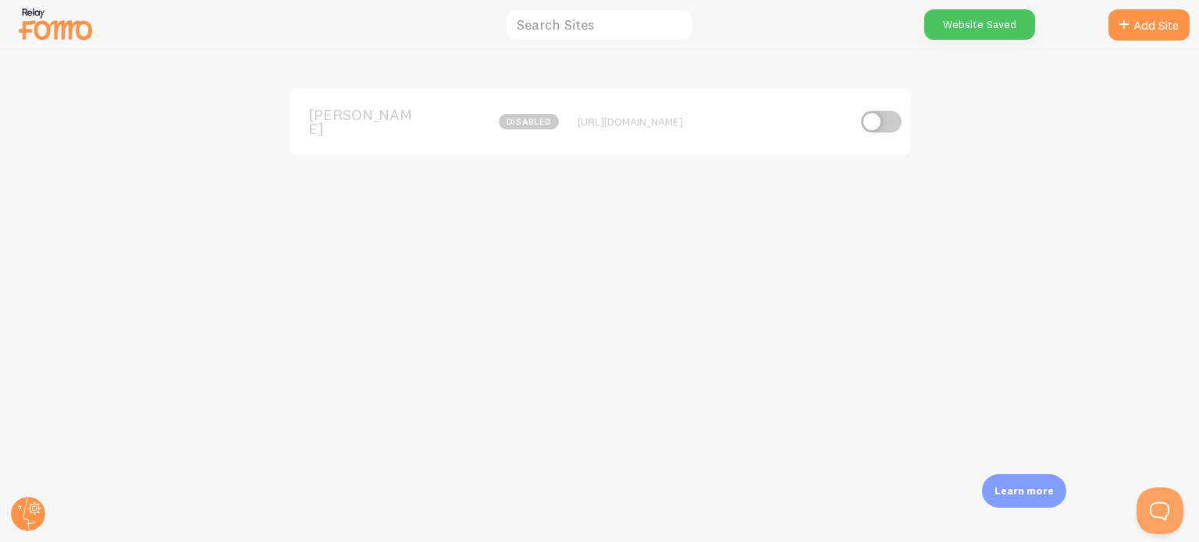
click at [884, 117] on input "checkbox" at bounding box center [881, 122] width 41 height 22
checkbox input "true"
